Goal: Communication & Community: Connect with others

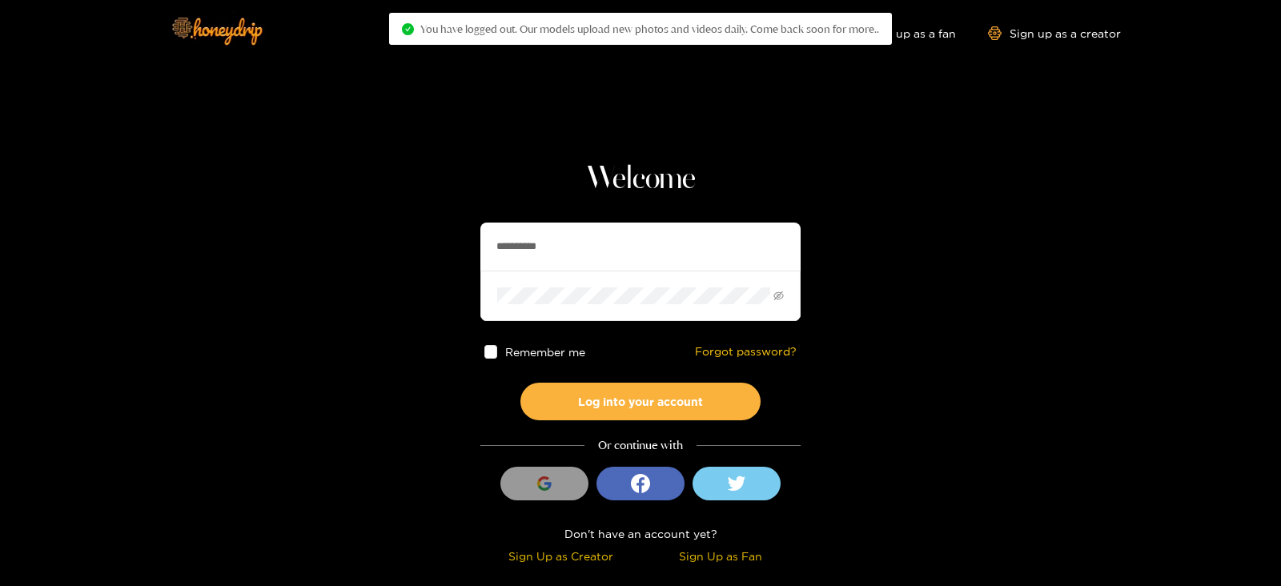
drag, startPoint x: 595, startPoint y: 236, endPoint x: 428, endPoint y: 231, distance: 166.7
click at [428, 231] on section "**********" at bounding box center [640, 284] width 1281 height 569
type input "**********"
click at [521, 383] on button "Log into your account" at bounding box center [641, 402] width 240 height 38
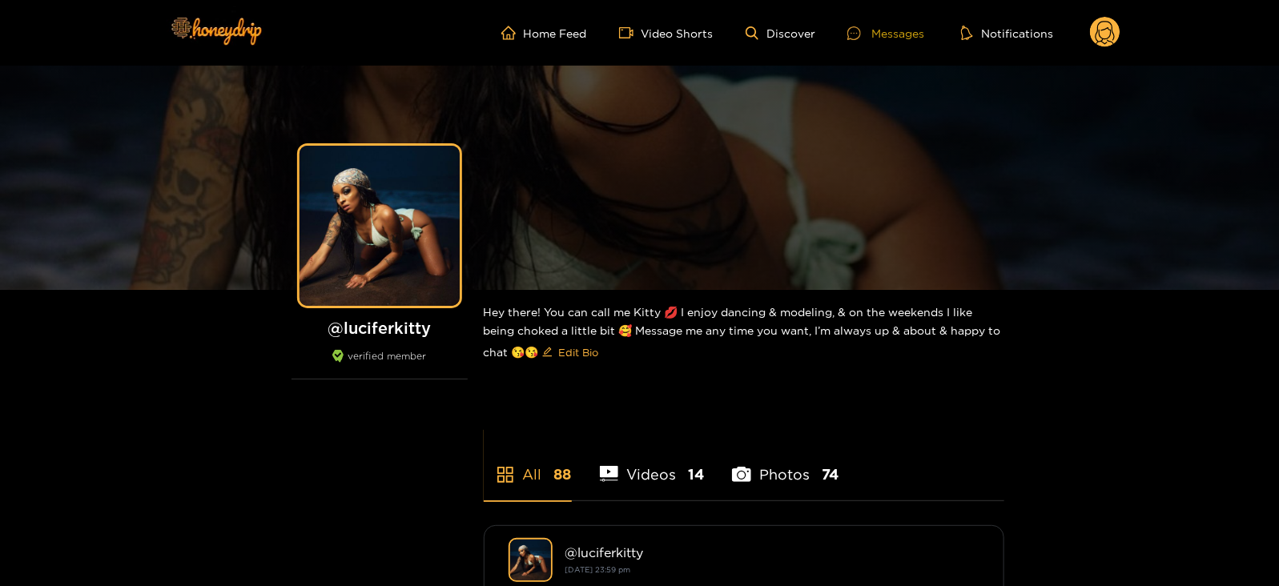
click at [865, 27] on div at bounding box center [859, 33] width 24 height 14
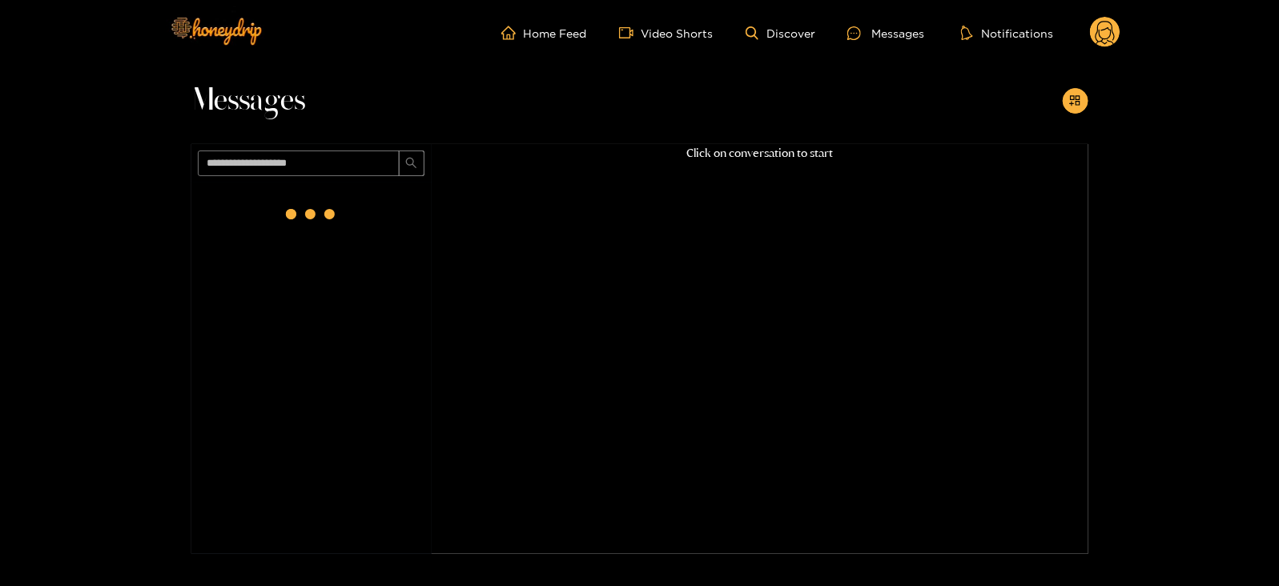
click at [298, 208] on div at bounding box center [312, 215] width 64 height 64
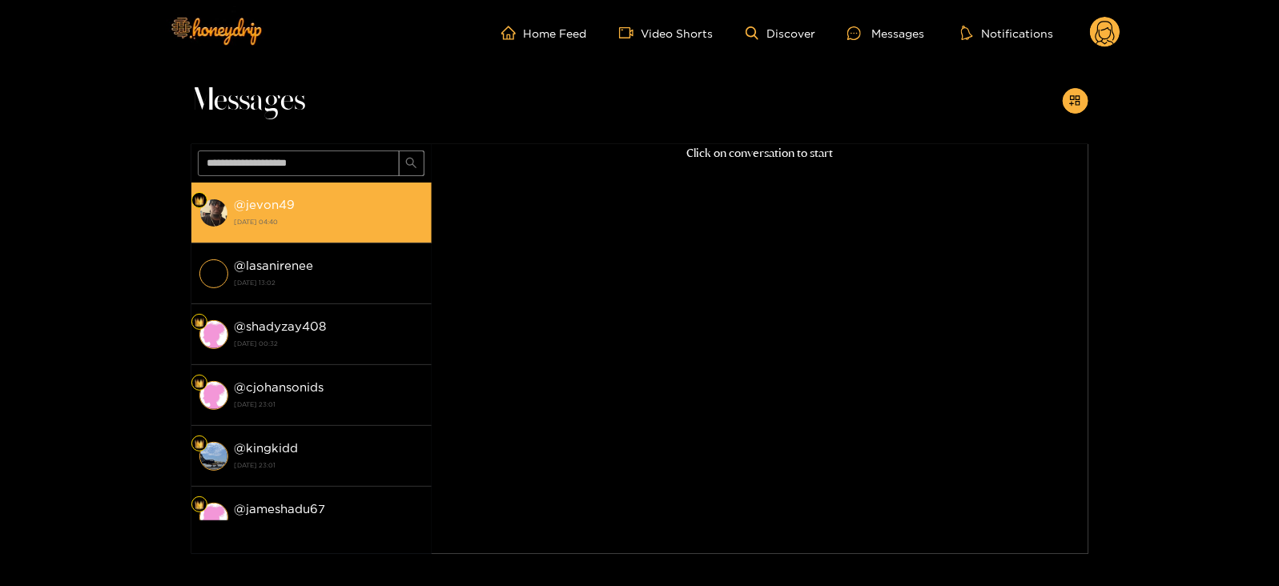
click at [300, 208] on div "@ jevon49 [DATE] 04:40" at bounding box center [329, 213] width 189 height 36
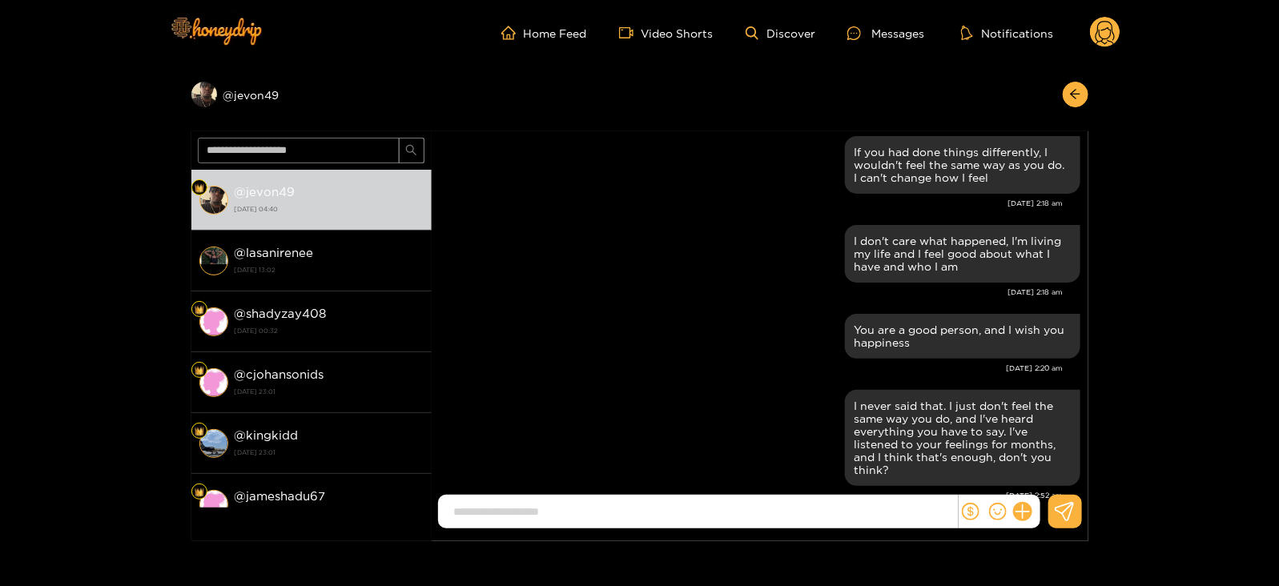
scroll to position [2716, 0]
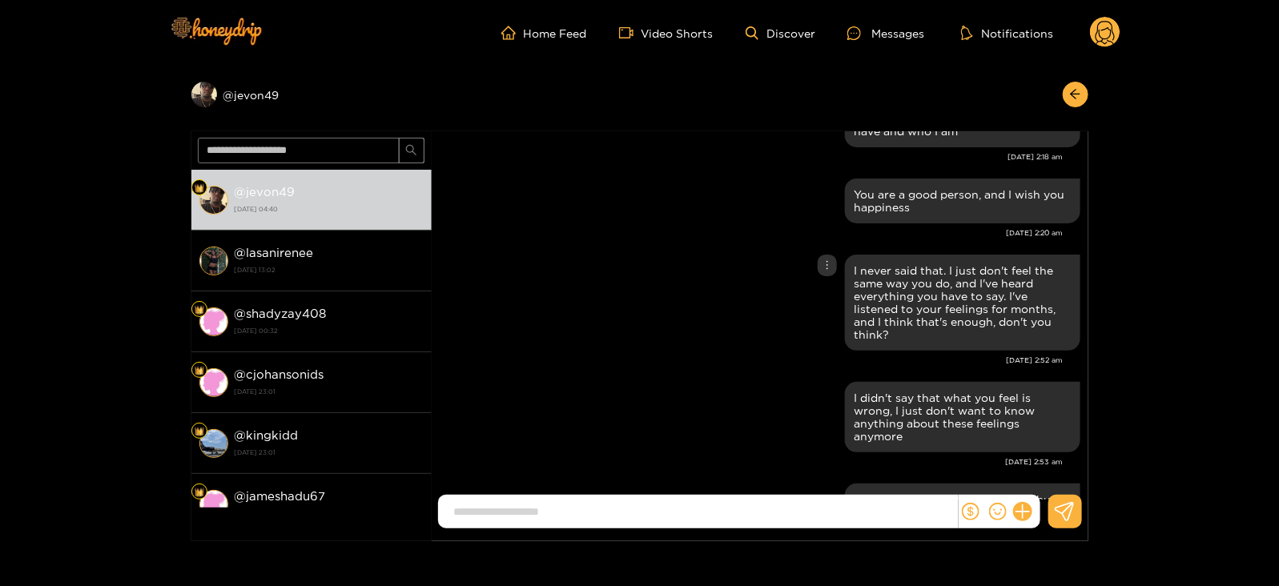
click at [943, 318] on div "I never said that. I just don't feel the same way you do, and I've heard everyt…" at bounding box center [963, 302] width 216 height 77
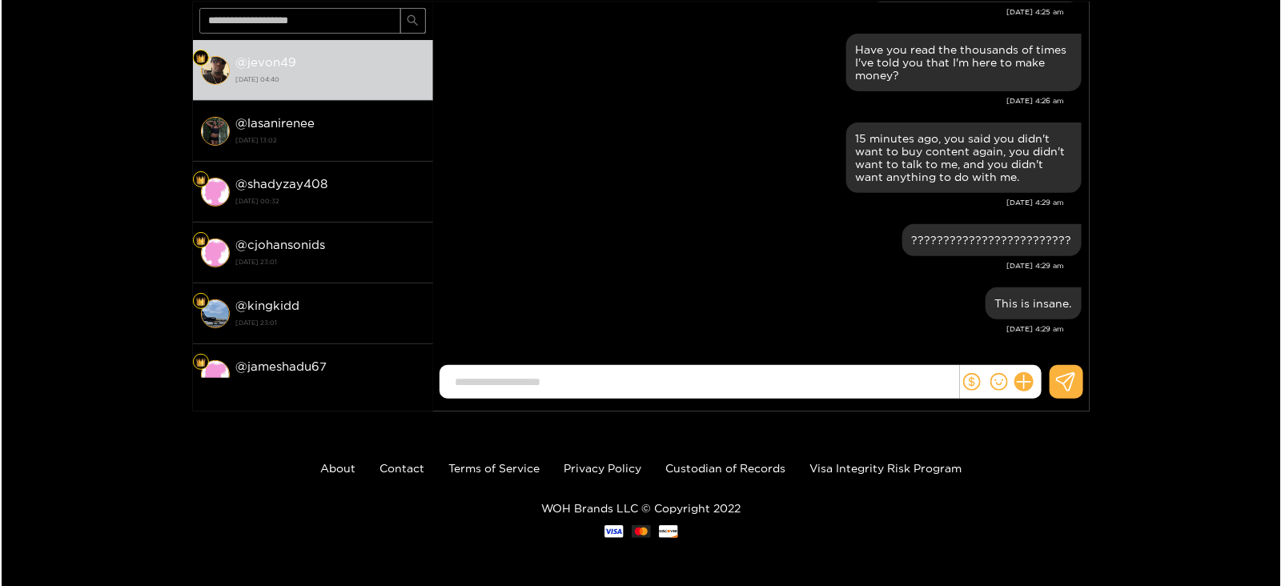
scroll to position [0, 0]
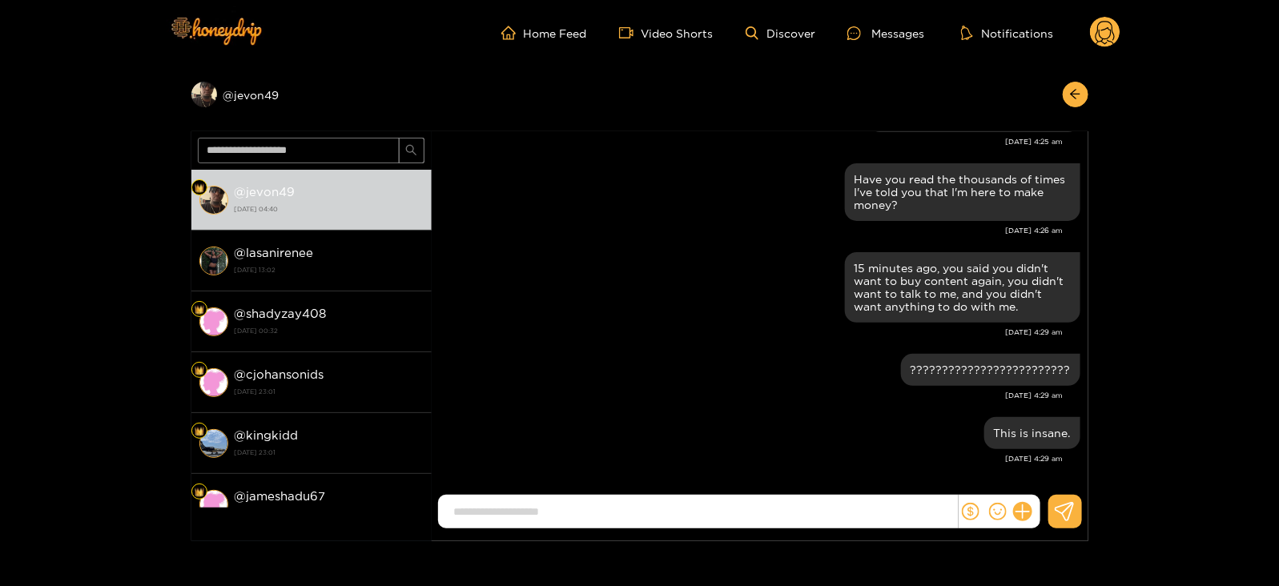
click at [1104, 42] on icon at bounding box center [1105, 35] width 19 height 28
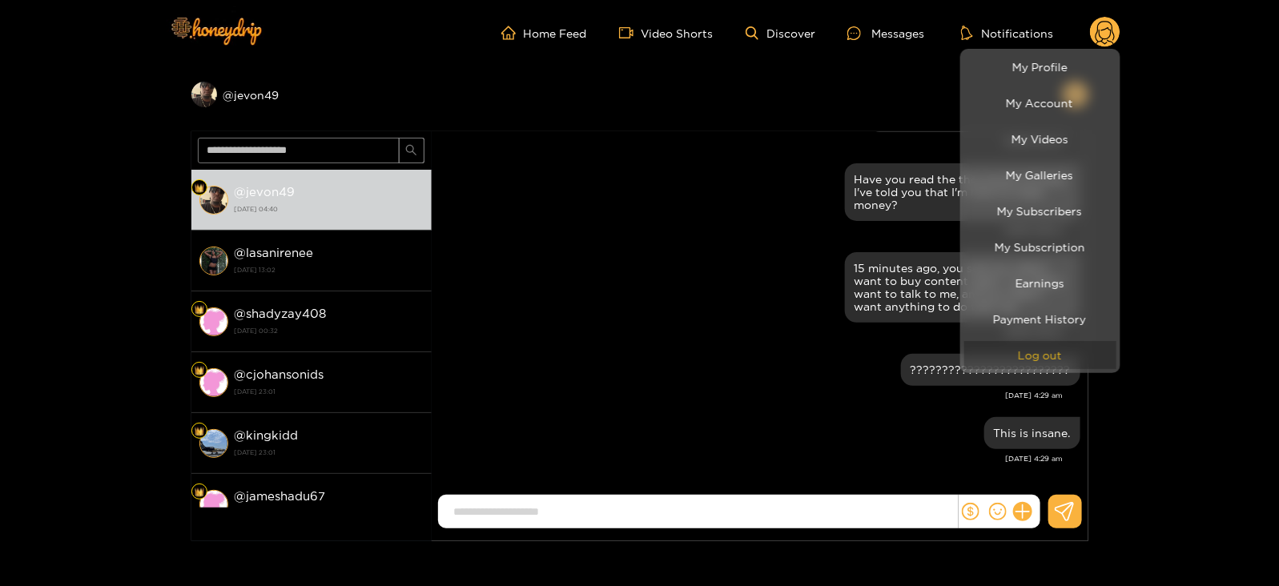
click at [1008, 353] on button "Log out" at bounding box center [1040, 355] width 152 height 28
